Goal: Entertainment & Leisure: Consume media (video, audio)

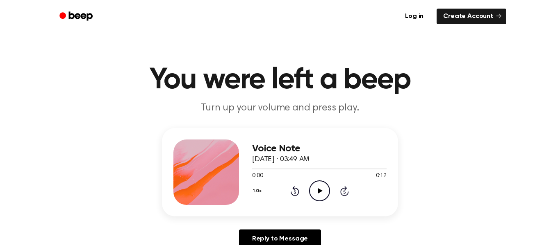
click at [322, 185] on icon "Play Audio" at bounding box center [319, 191] width 21 height 21
click at [313, 185] on icon "Pause Audio" at bounding box center [319, 191] width 21 height 21
click at [324, 184] on icon "Play Audio" at bounding box center [319, 191] width 21 height 21
